Goal: Task Accomplishment & Management: Manage account settings

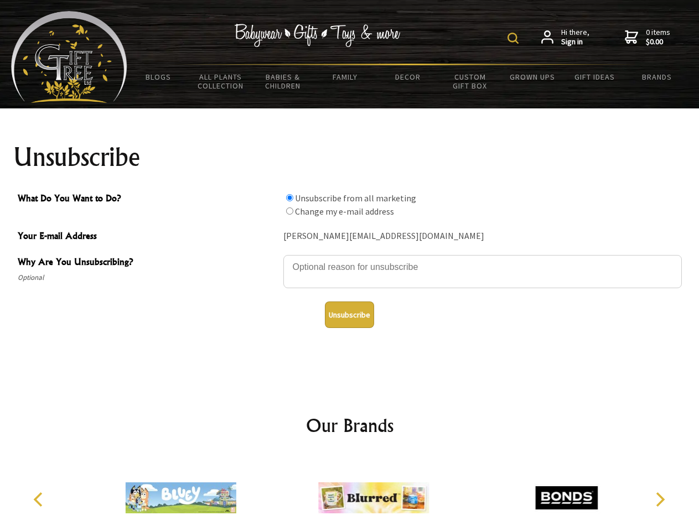
click at [515, 38] on img at bounding box center [512, 38] width 11 height 11
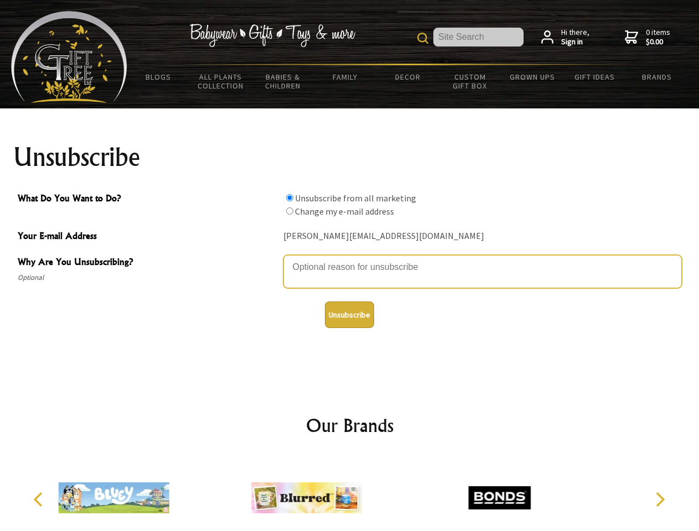
click at [350, 259] on textarea "Why Are You Unsubscribing?" at bounding box center [482, 271] width 398 height 33
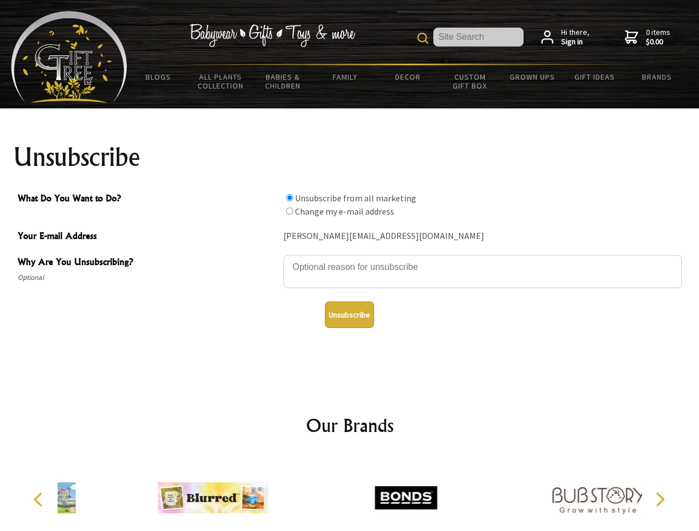
click at [289, 198] on input "What Do You Want to Do?" at bounding box center [289, 197] width 7 height 7
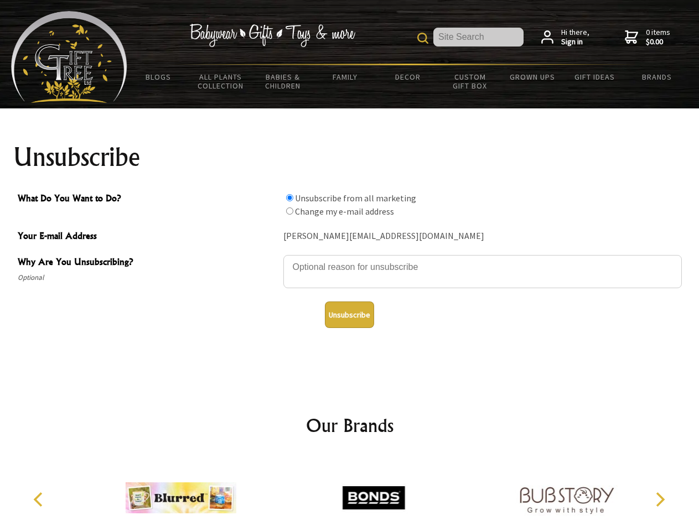
click at [289, 211] on input "What Do You Want to Do?" at bounding box center [289, 210] width 7 height 7
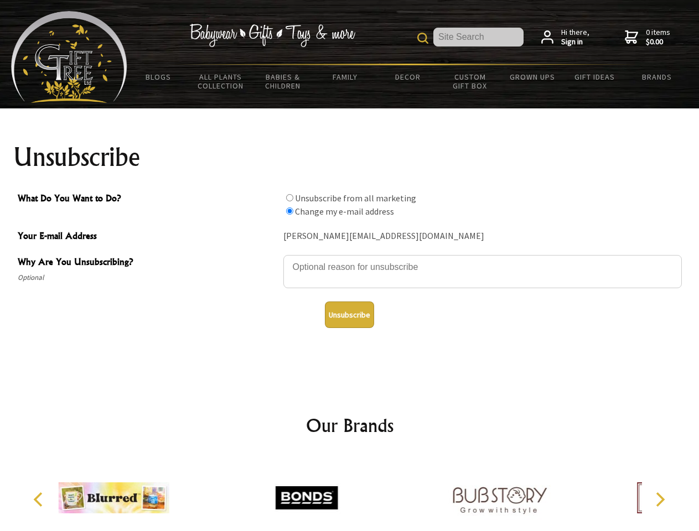
radio input "true"
click at [349, 315] on button "Unsubscribe" at bounding box center [349, 315] width 49 height 27
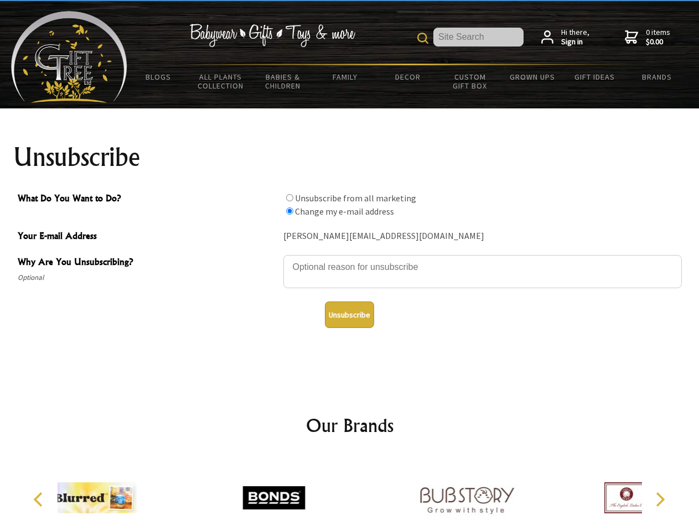
click at [40, 500] on icon "Previous" at bounding box center [39, 499] width 14 height 14
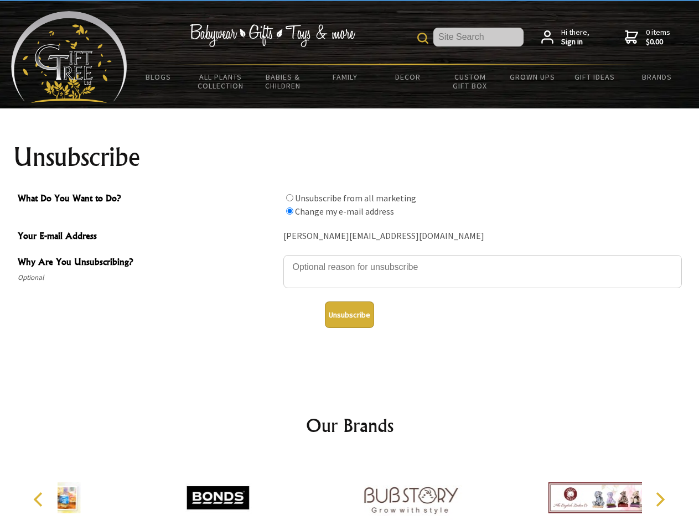
click at [660, 500] on icon "Next" at bounding box center [659, 499] width 14 height 14
